Goal: Transaction & Acquisition: Obtain resource

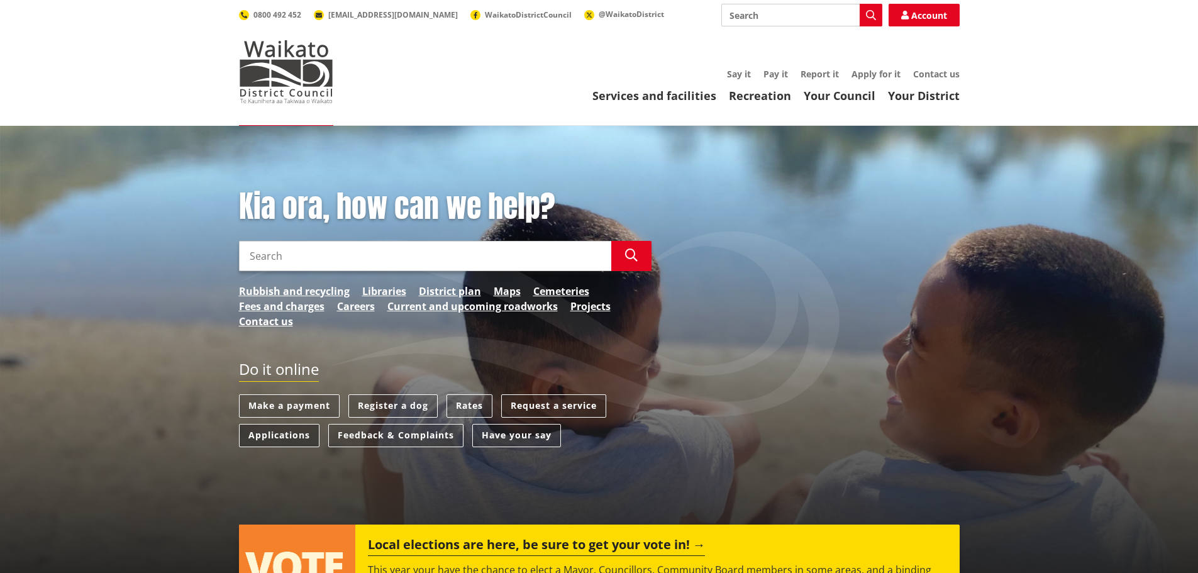
click at [294, 444] on link "Applications" at bounding box center [279, 435] width 80 height 23
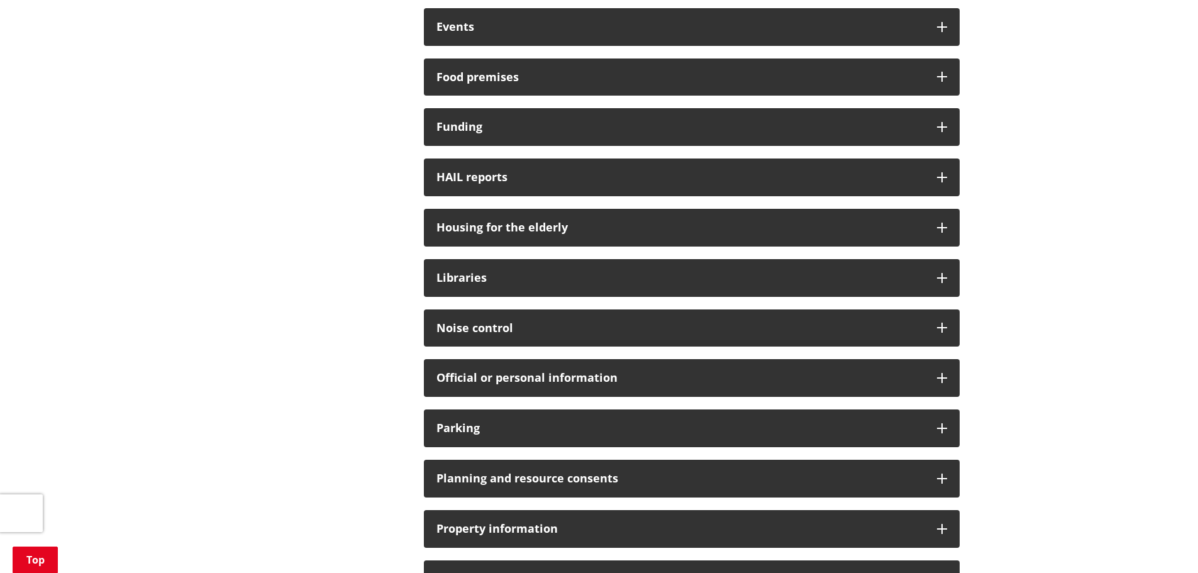
scroll to position [943, 0]
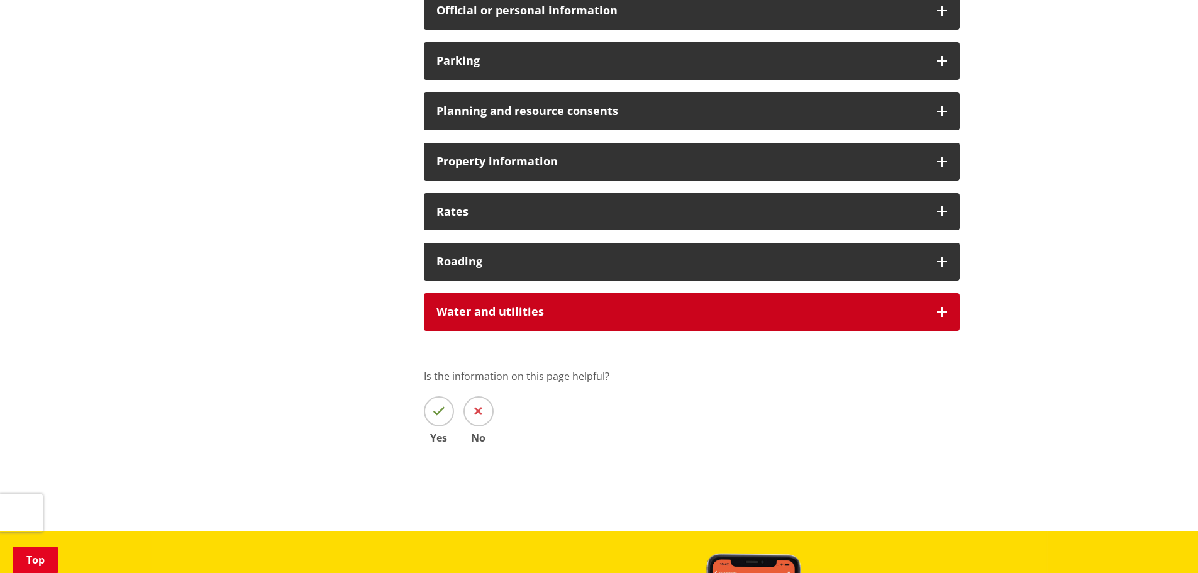
click at [488, 310] on h3 "Water and utilities" at bounding box center [680, 312] width 488 height 13
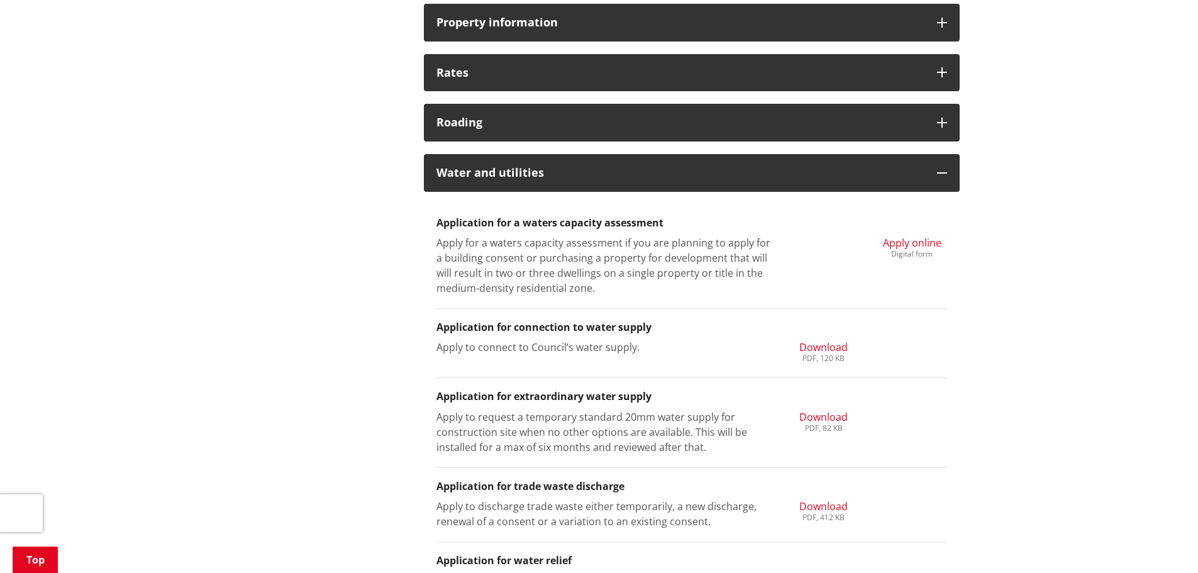
scroll to position [1132, 0]
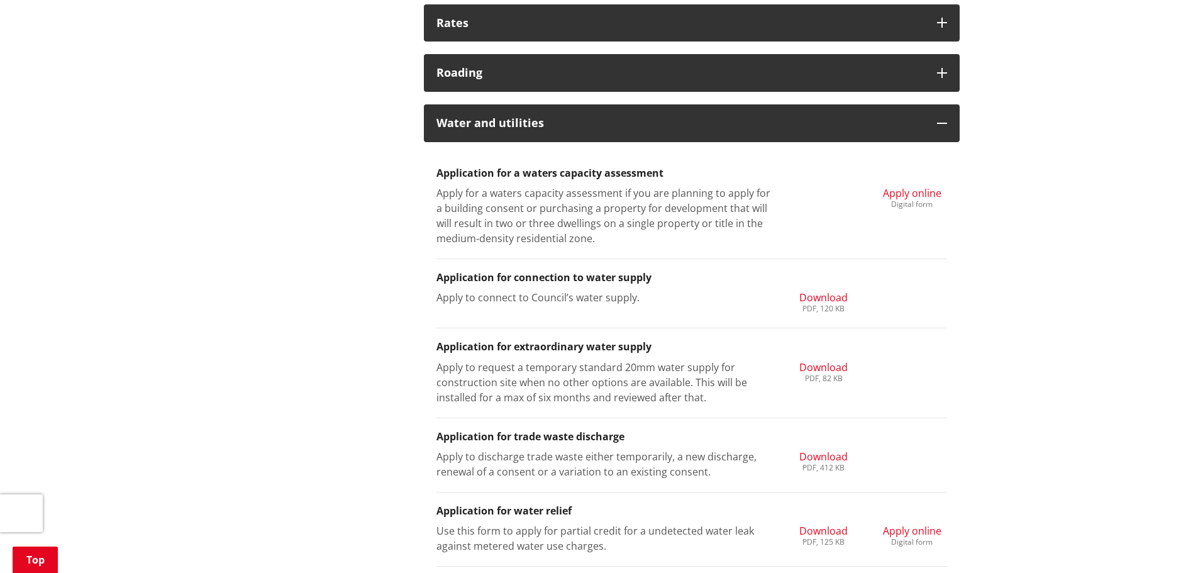
click at [832, 287] on li "Application for connection to water supply Apply to connect to Council’s water …" at bounding box center [691, 293] width 510 height 69
click at [827, 301] on span "Download" at bounding box center [823, 297] width 48 height 14
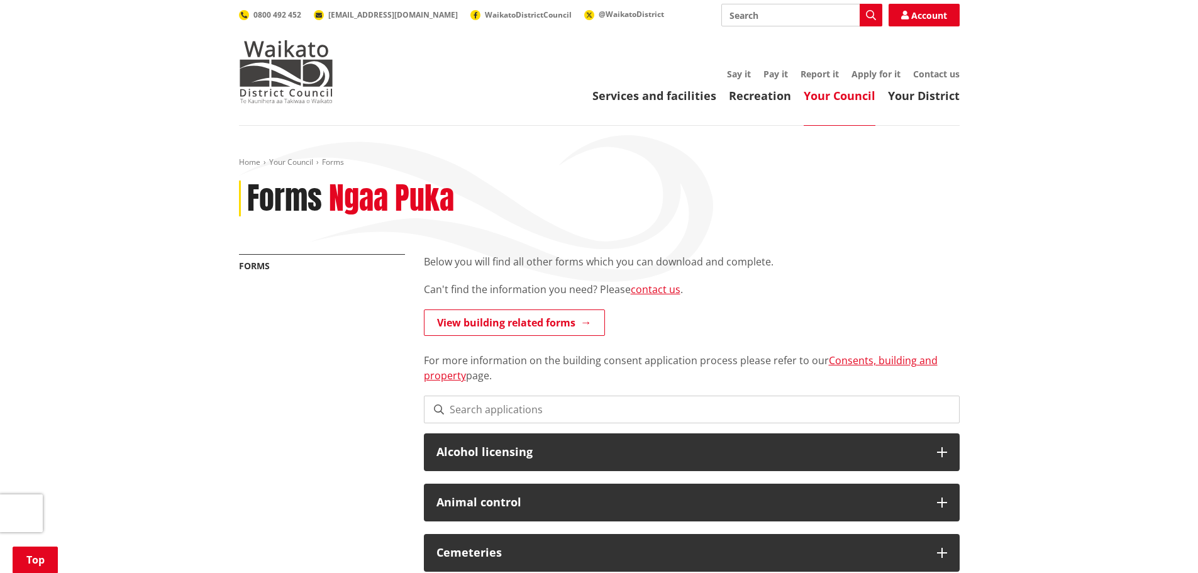
scroll to position [1132, 0]
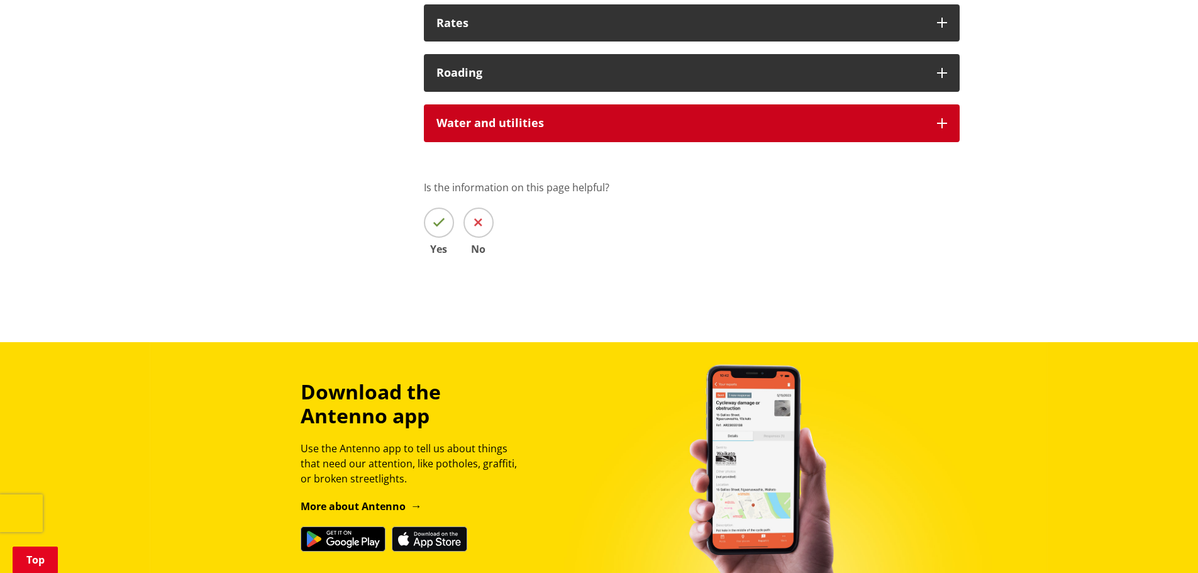
click at [487, 129] on h3 "Water and utilities" at bounding box center [680, 123] width 488 height 13
